Goal: Task Accomplishment & Management: Manage account settings

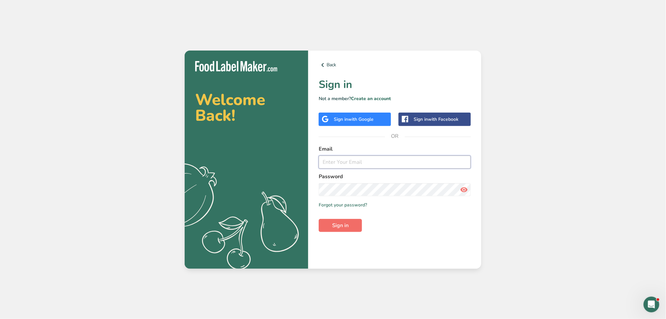
type input "[PERSON_NAME][EMAIL_ADDRESS][DOMAIN_NAME]"
click at [352, 222] on button "Sign in" at bounding box center [340, 225] width 43 height 13
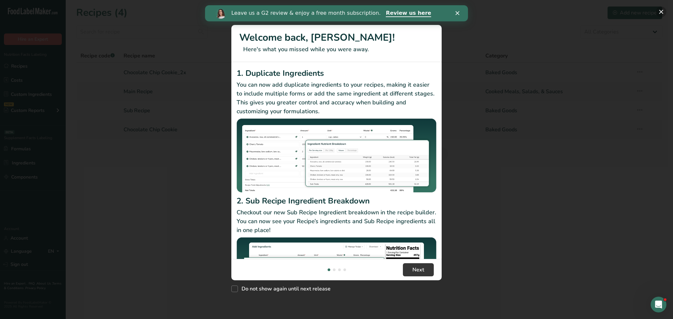
click at [660, 11] on button "New Features" at bounding box center [661, 12] width 11 height 11
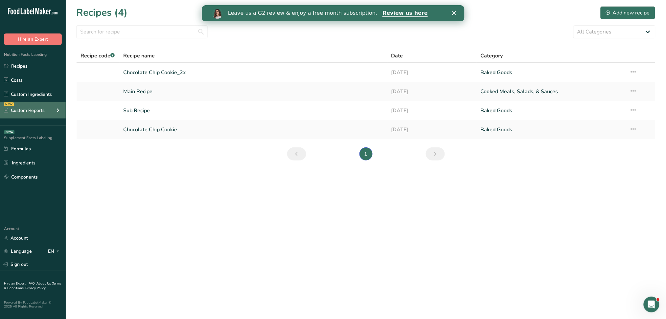
click at [60, 112] on icon at bounding box center [58, 110] width 8 height 12
